Goal: Contribute content: Add original content to the website for others to see

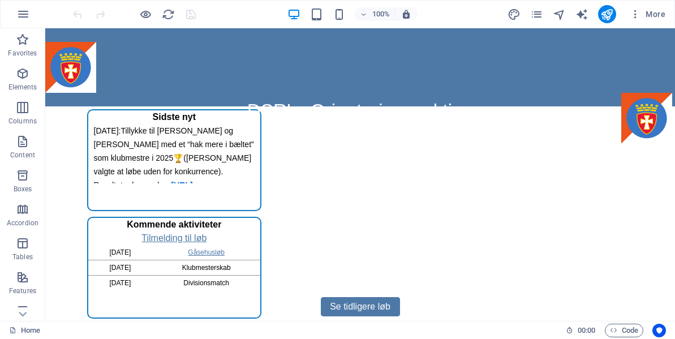
click at [533, 21] on div "More" at bounding box center [588, 14] width 162 height 18
click at [539, 15] on icon "pages" at bounding box center [536, 14] width 13 height 13
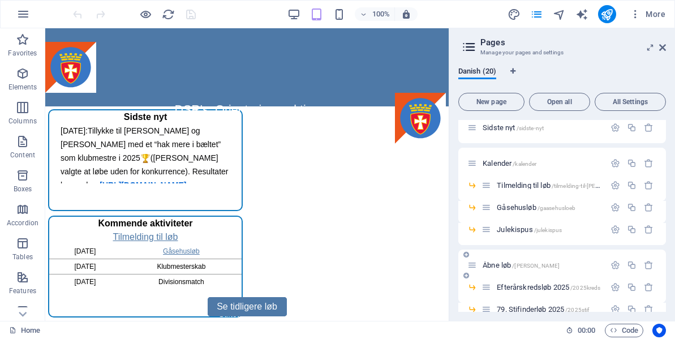
scroll to position [57, 0]
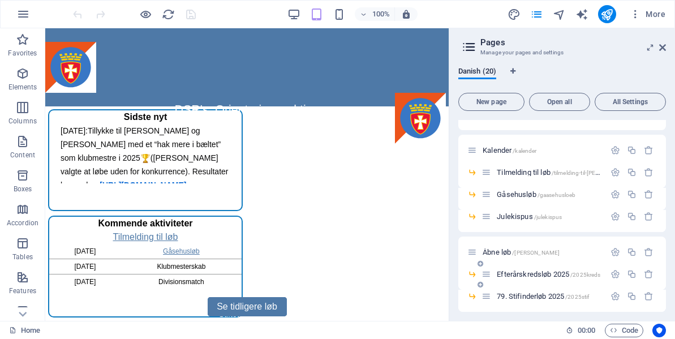
click at [541, 273] on span "Efterårskredsløb 2025 /2025kreds" at bounding box center [547, 274] width 103 height 8
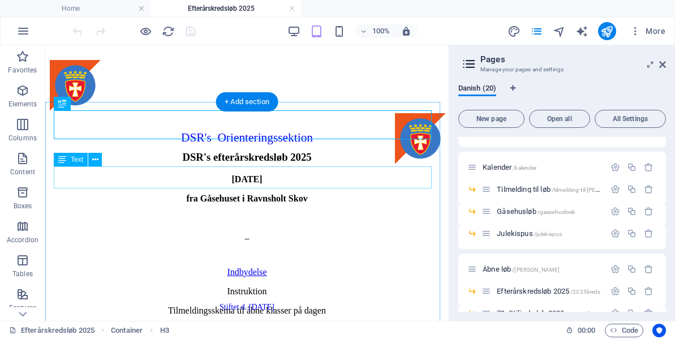
scroll to position [0, 0]
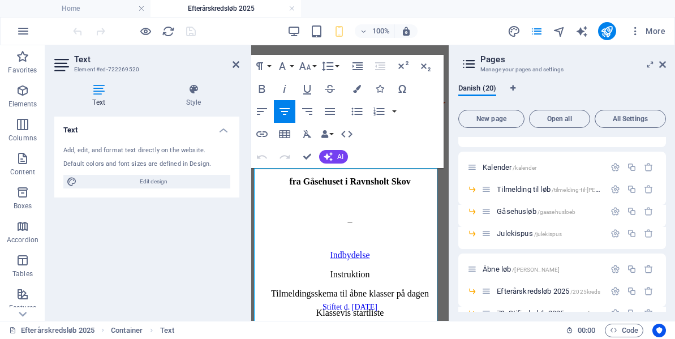
click at [347, 269] on p "Instruktion" at bounding box center [349, 274] width 183 height 10
click at [261, 130] on icon "button" at bounding box center [262, 134] width 14 height 14
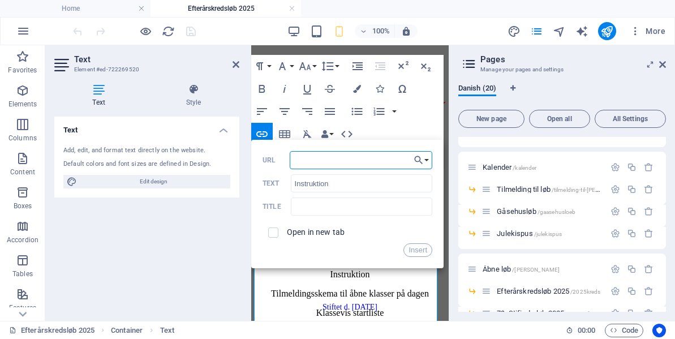
paste input "[URL][DOMAIN_NAME]"
type input "[URL][DOMAIN_NAME]"
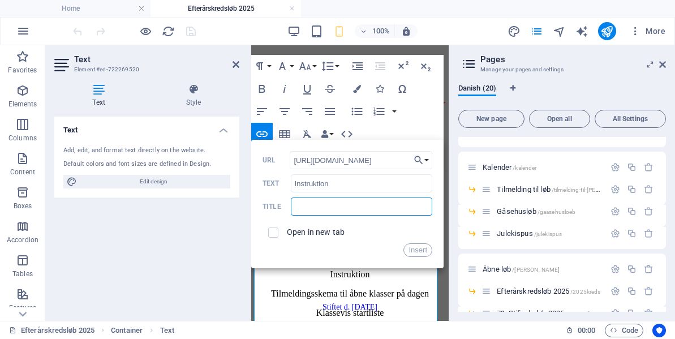
click at [311, 201] on input "text" at bounding box center [361, 206] width 141 height 18
type input "Instruktion"
click at [417, 252] on button "Insert" at bounding box center [417, 250] width 29 height 14
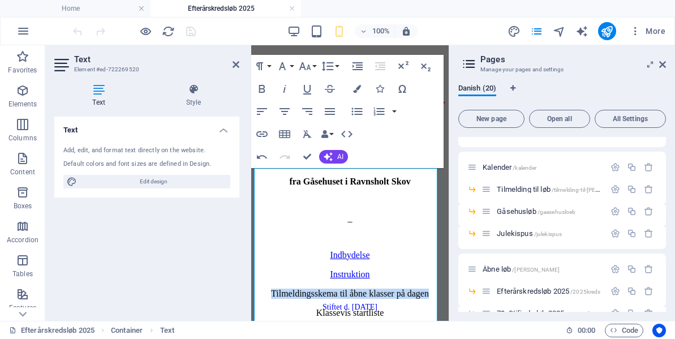
drag, startPoint x: 259, startPoint y: 210, endPoint x: 432, endPoint y: 209, distance: 173.0
click at [432, 288] on p "Tilmeldingsskema til åbne klasser på dagen" at bounding box center [349, 293] width 183 height 10
type input "Tilmeldingsskema til åbne klasser på dagen"
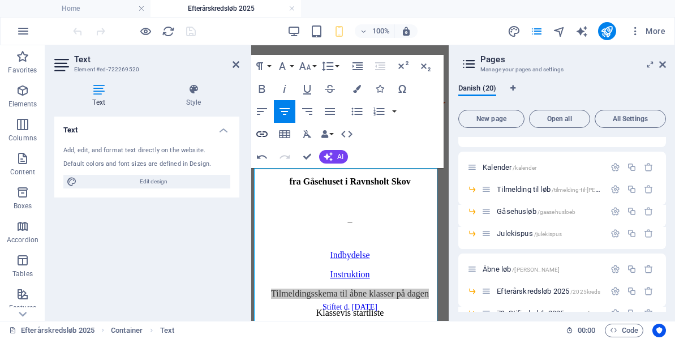
click at [262, 131] on icon "button" at bounding box center [262, 134] width 14 height 14
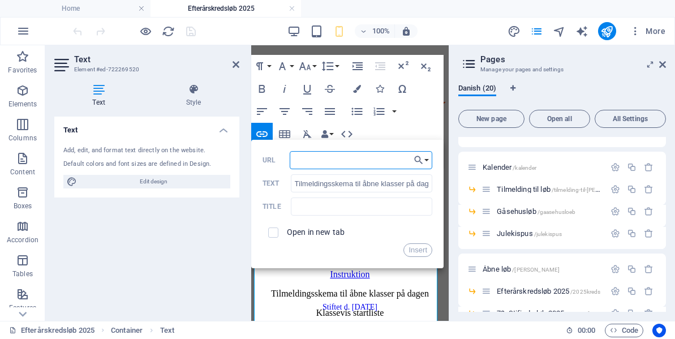
type input "[URL][DOMAIN_NAME]"
click at [419, 251] on button "Insert" at bounding box center [417, 250] width 29 height 14
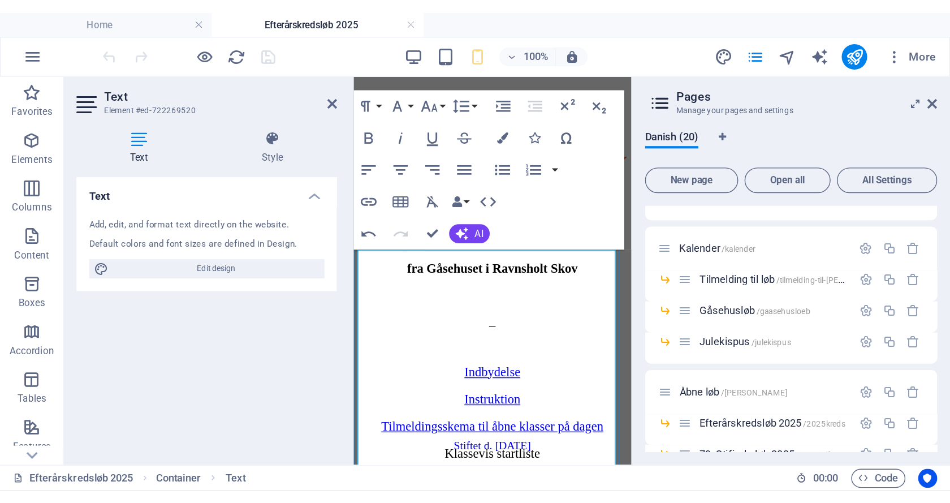
scroll to position [0, 0]
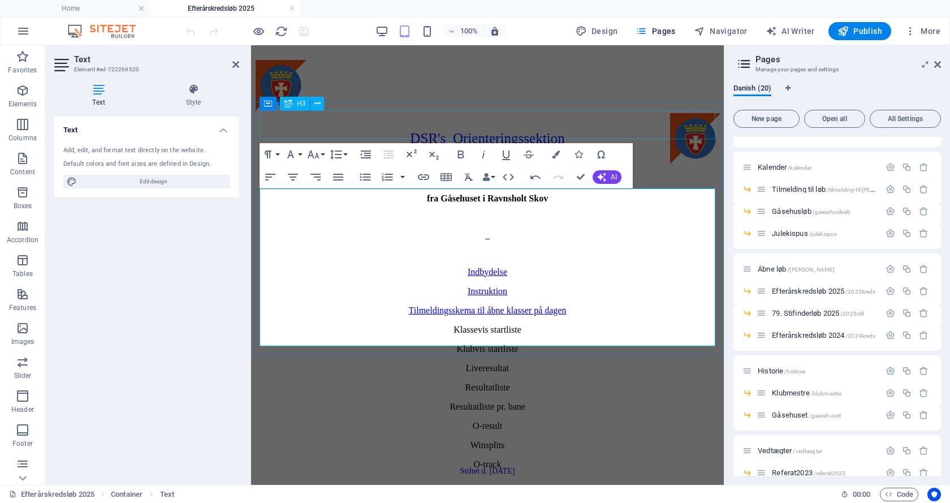
click at [674, 132] on div "DSR's efterårskredsløb 2025" at bounding box center [487, 148] width 447 height 32
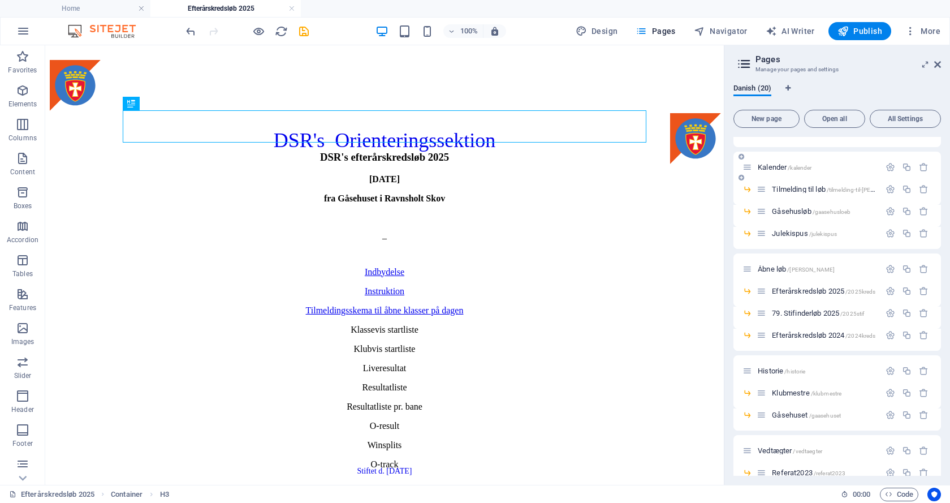
click at [674, 165] on span "Kalender /kalender" at bounding box center [785, 167] width 54 height 8
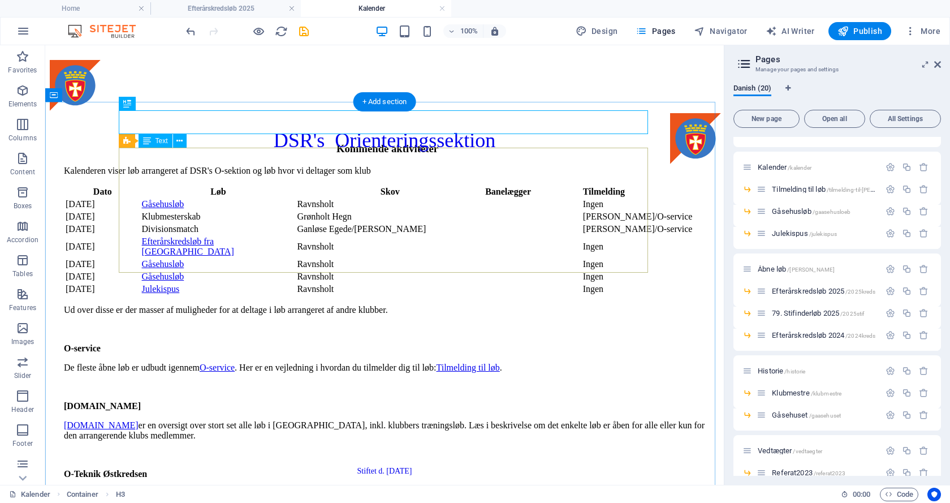
click at [491, 232] on div "Dato Løb Skov Banelægger Tilmelding [DATE] [GEOGRAPHIC_DATA] Ravnsholt Ingen [D…" at bounding box center [387, 240] width 647 height 111
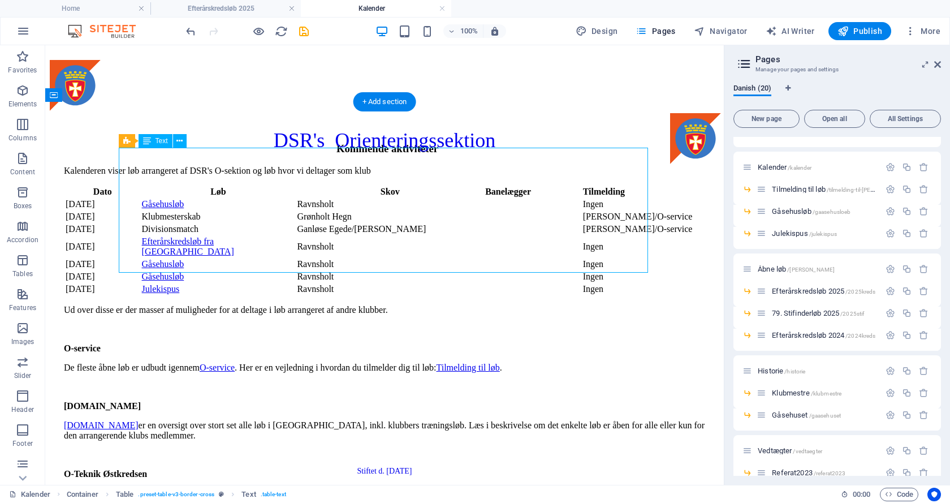
click at [480, 217] on div "Dato Løb Skov Banelægger Tilmelding [DATE] [GEOGRAPHIC_DATA] Ravnsholt Ingen [D…" at bounding box center [387, 240] width 647 height 111
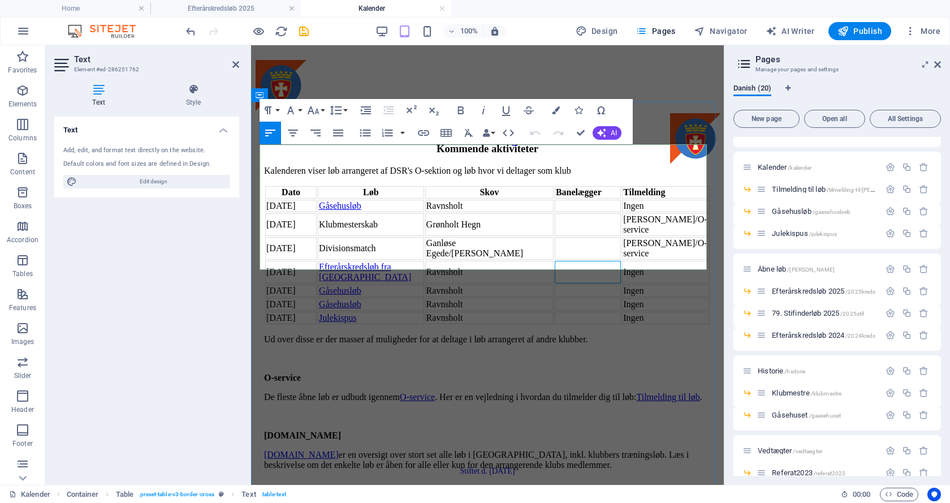
click at [575, 261] on td at bounding box center [588, 272] width 66 height 23
click at [571, 284] on td at bounding box center [584, 290] width 74 height 12
click at [565, 298] on td "[PERSON_NAME]" at bounding box center [584, 304] width 74 height 12
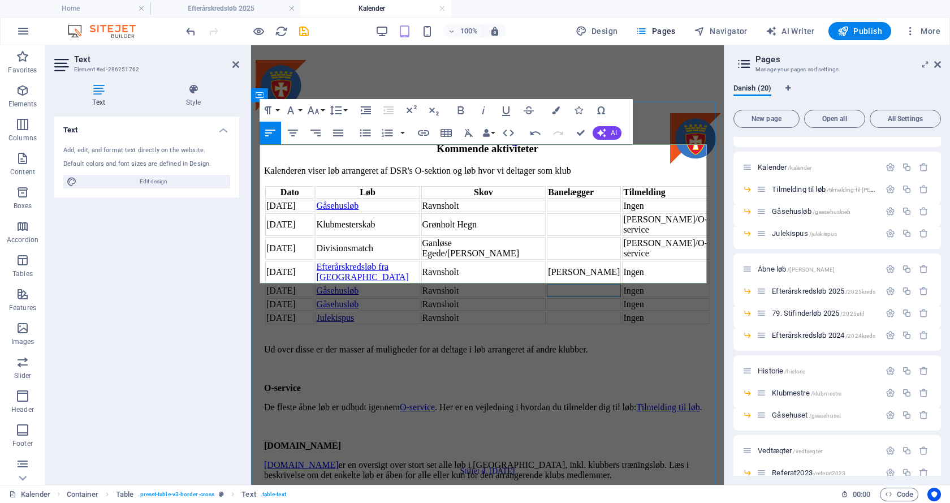
click at [567, 284] on td at bounding box center [584, 290] width 74 height 12
click at [284, 200] on td "[DATE]" at bounding box center [289, 206] width 49 height 12
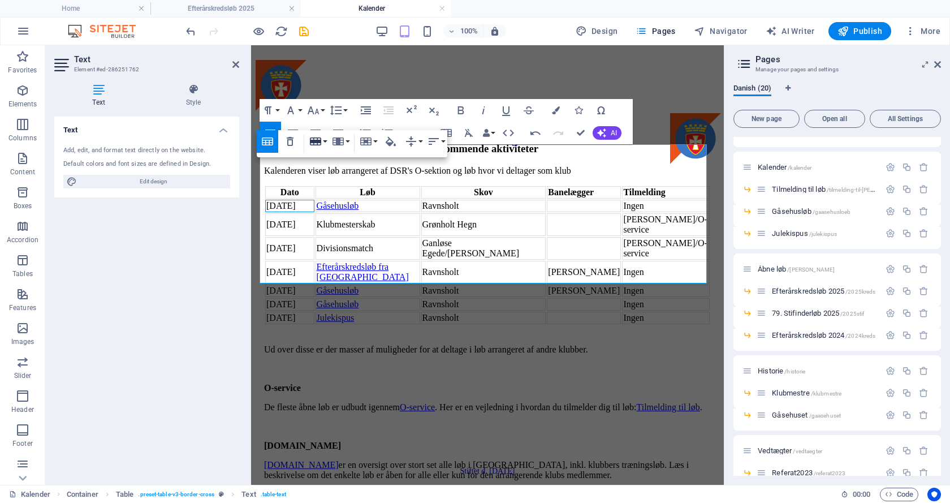
click at [325, 140] on button "Row" at bounding box center [317, 141] width 21 height 23
drag, startPoint x: 343, startPoint y: 195, endPoint x: 57, endPoint y: 131, distance: 292.8
click at [343, 195] on link "Delete row" at bounding box center [350, 197] width 87 height 17
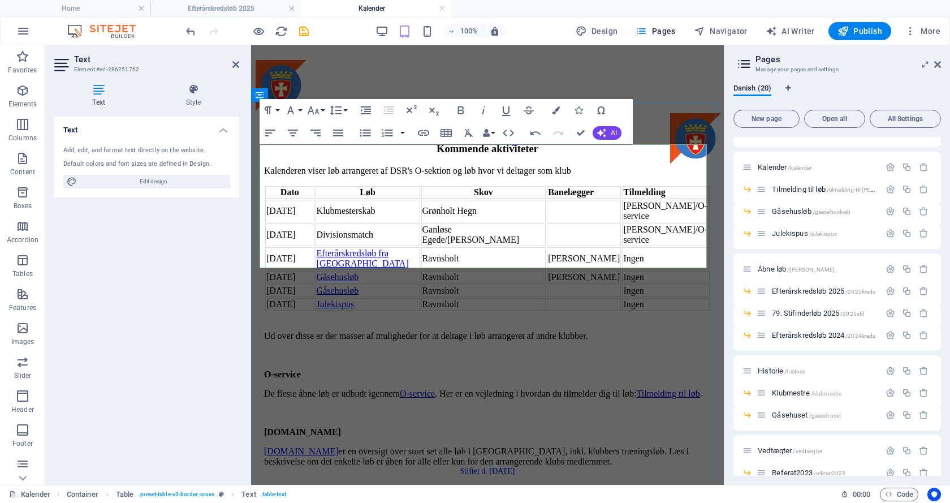
click at [294, 200] on td "[DATE]" at bounding box center [289, 211] width 49 height 23
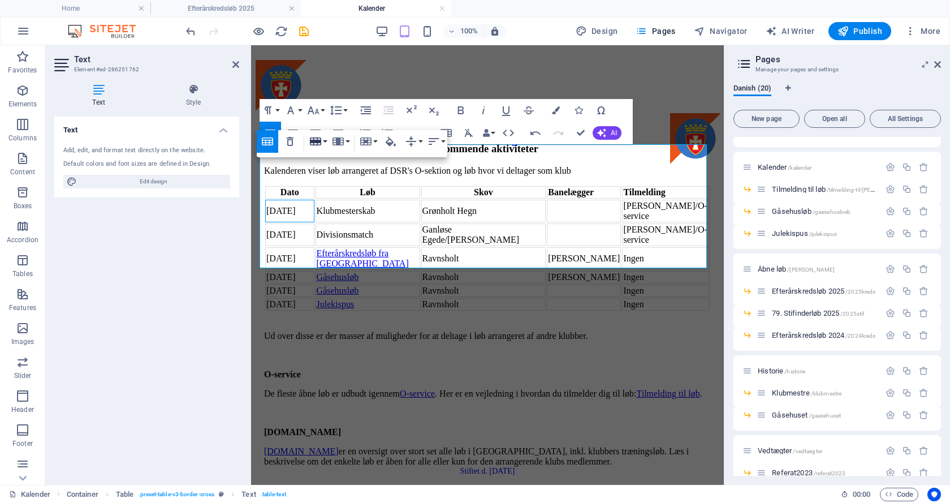
click at [327, 142] on button "Row" at bounding box center [317, 141] width 21 height 23
click at [340, 195] on link "Delete row" at bounding box center [350, 197] width 87 height 17
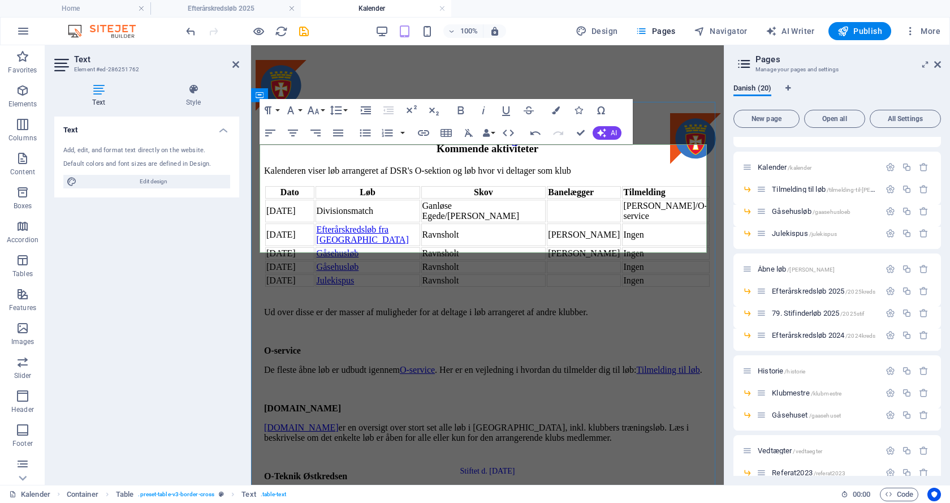
click at [278, 200] on td "[DATE]" at bounding box center [289, 211] width 49 height 23
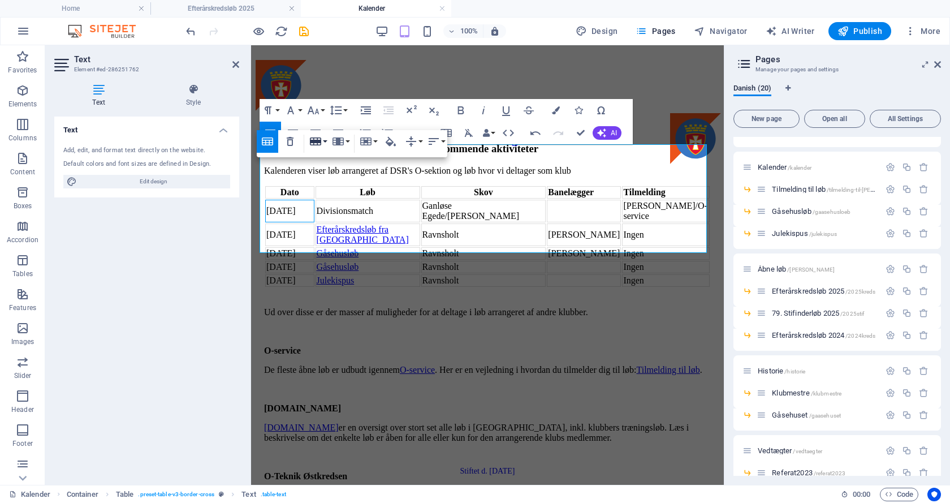
click at [322, 141] on button "Row" at bounding box center [317, 141] width 21 height 23
drag, startPoint x: 337, startPoint y: 195, endPoint x: 85, endPoint y: 148, distance: 256.6
click at [337, 195] on link "Delete row" at bounding box center [350, 197] width 87 height 17
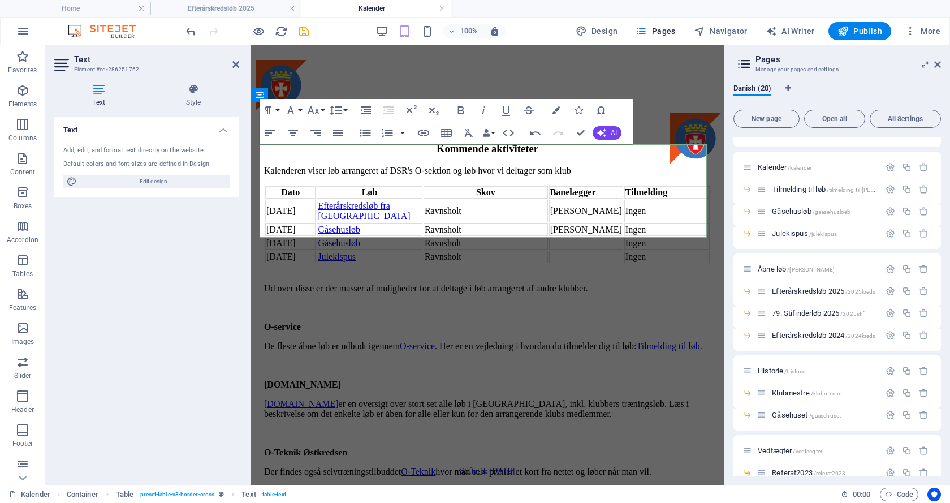
click at [625, 206] on div "Ingen" at bounding box center [666, 211] width 83 height 10
click at [627, 206] on div "Ingen" at bounding box center [666, 211] width 83 height 10
click at [534, 283] on div "Ud over disse er der masser af muligheder for at deltage i løb arrangeret af an…" at bounding box center [487, 438] width 447 height 310
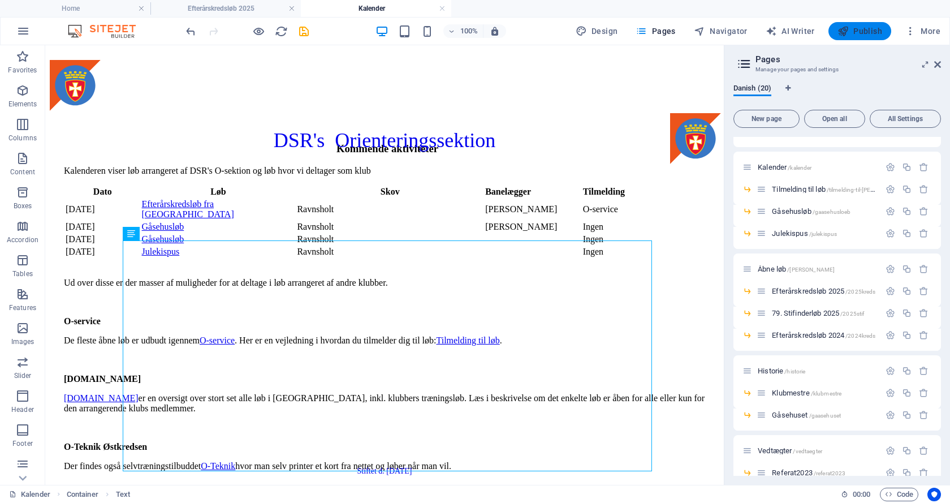
click at [674, 30] on span "Publish" at bounding box center [859, 30] width 45 height 11
